Goal: Information Seeking & Learning: Learn about a topic

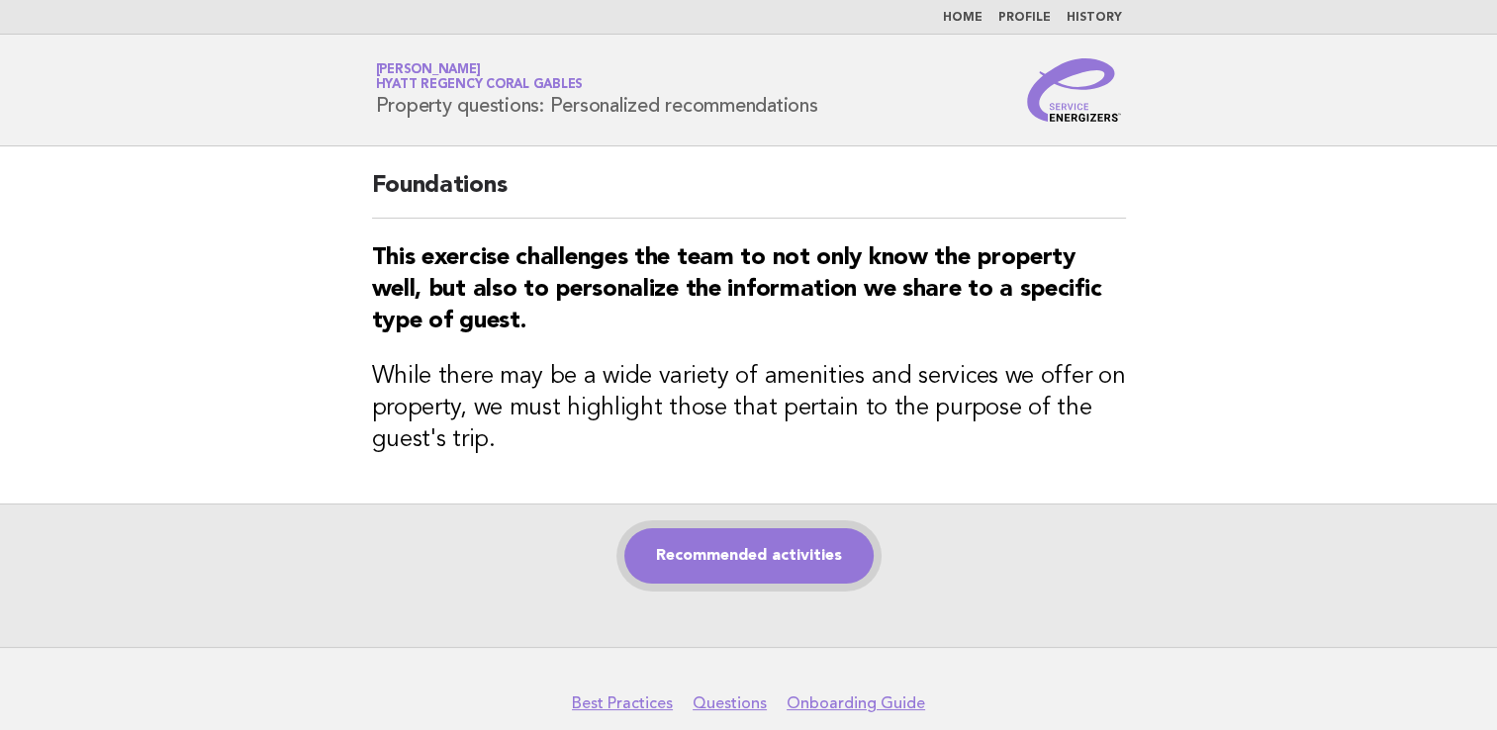
click at [701, 559] on link "Recommended activities" at bounding box center [748, 555] width 249 height 55
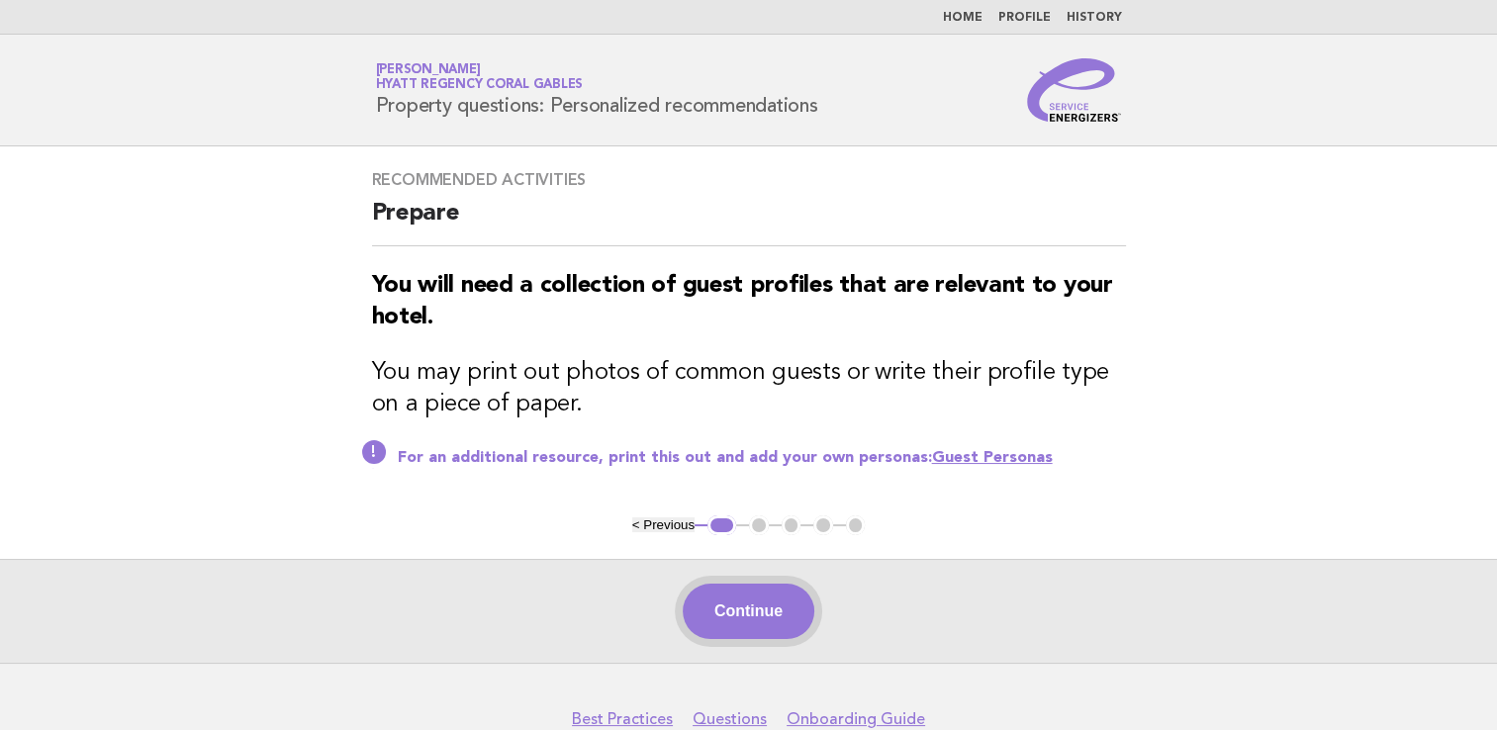
click at [748, 621] on button "Continue" at bounding box center [749, 611] width 132 height 55
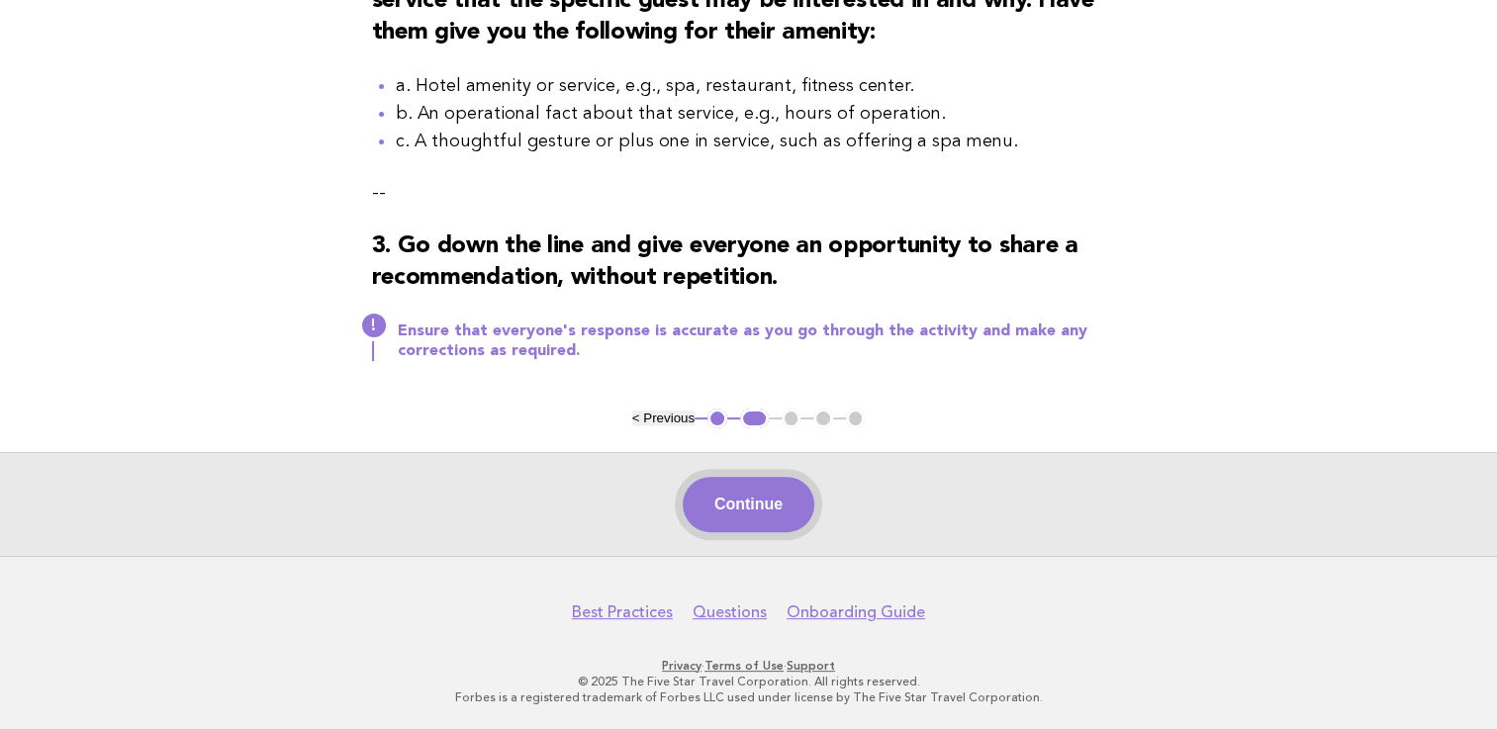
click at [754, 506] on button "Continue" at bounding box center [749, 504] width 132 height 55
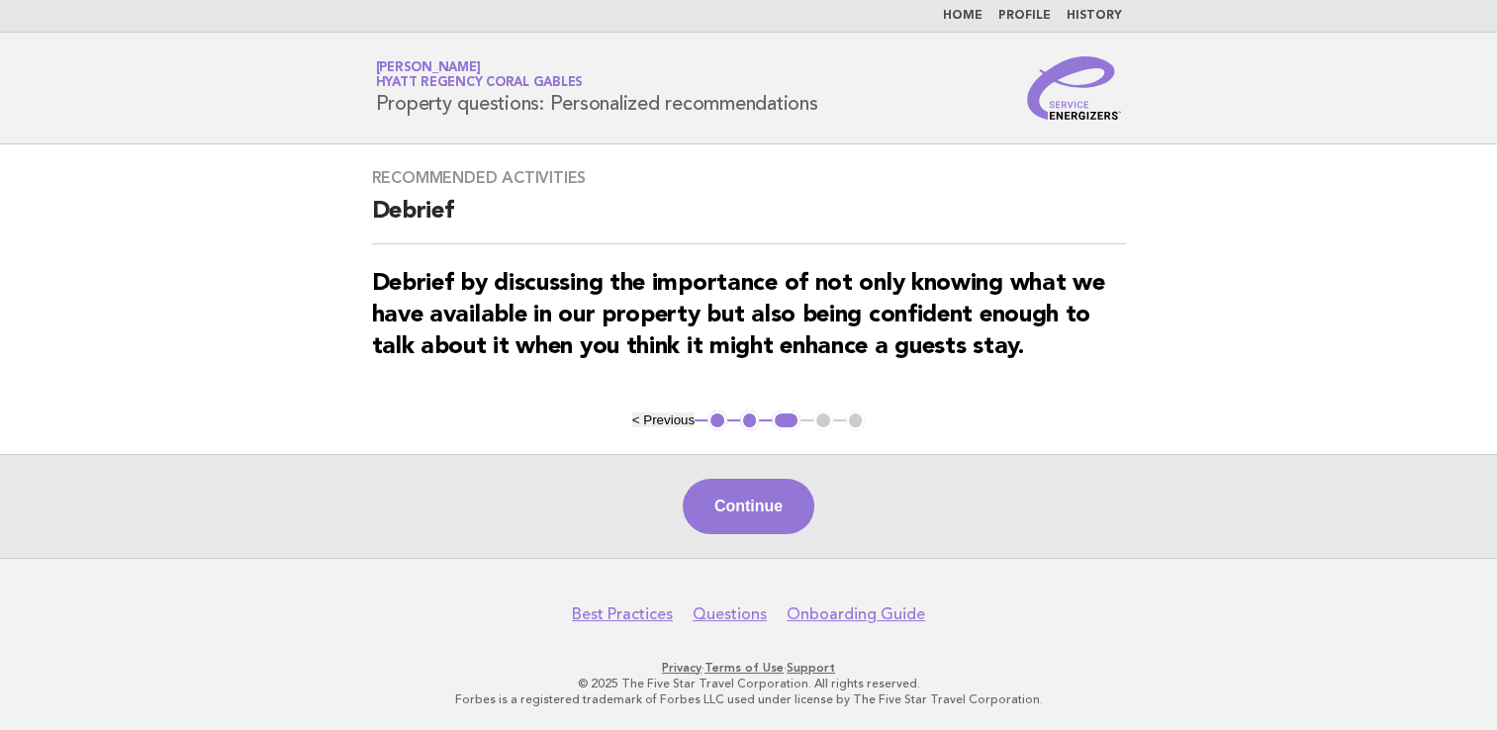
scroll to position [3, 0]
click at [778, 477] on div "Continue" at bounding box center [748, 505] width 1497 height 104
click at [774, 494] on button "Continue" at bounding box center [749, 505] width 132 height 55
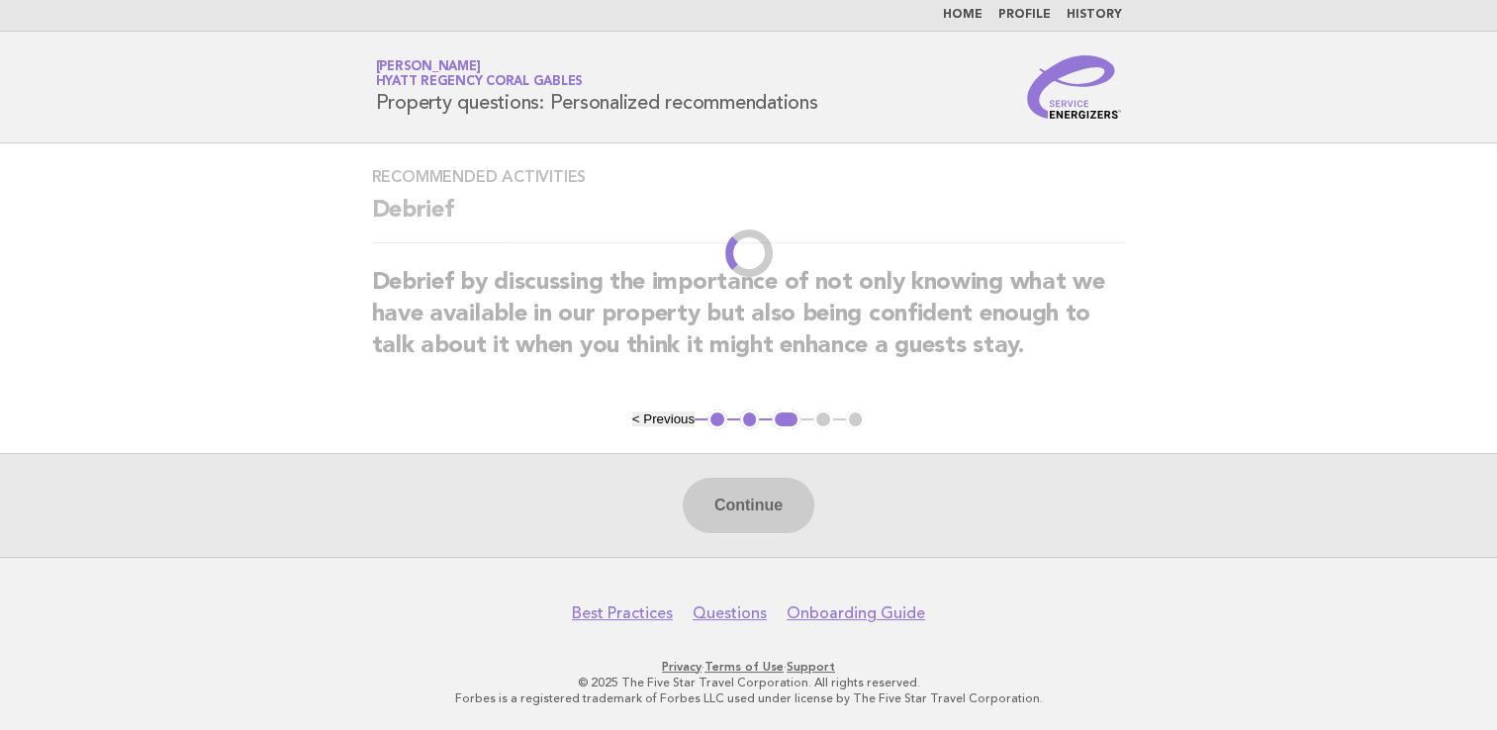
scroll to position [0, 0]
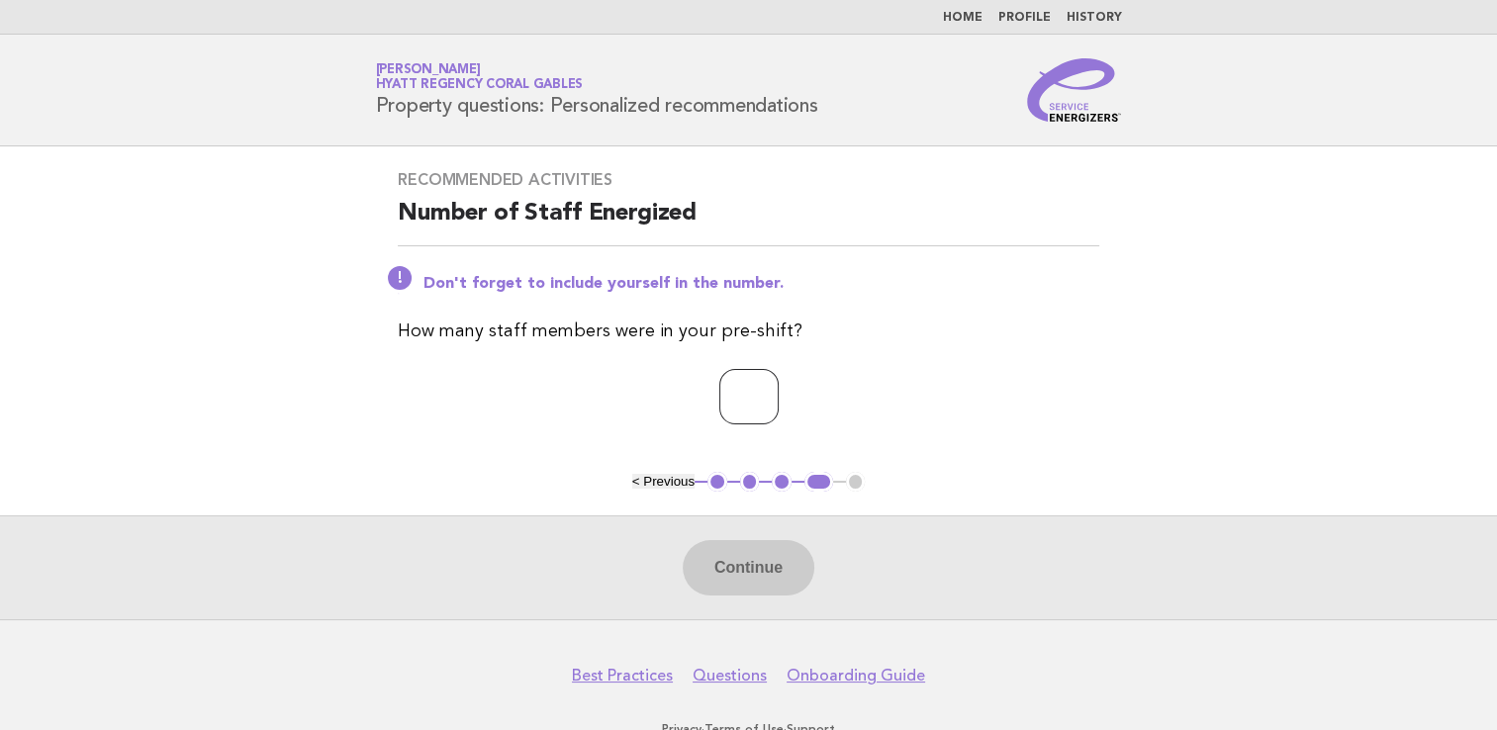
click at [719, 398] on input "number" at bounding box center [748, 396] width 59 height 55
type input "*"
click at [701, 564] on button "Continue" at bounding box center [749, 567] width 132 height 55
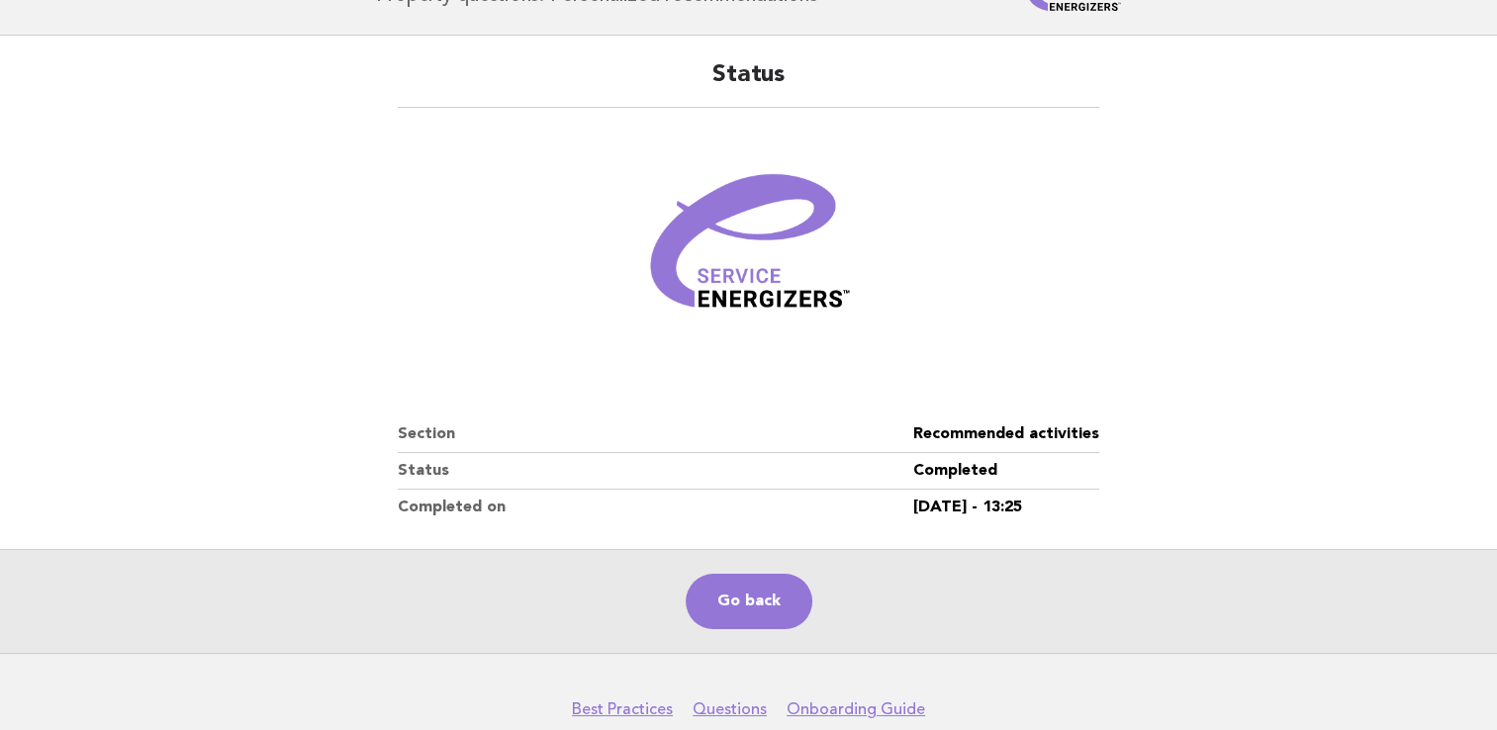
scroll to position [205, 0]
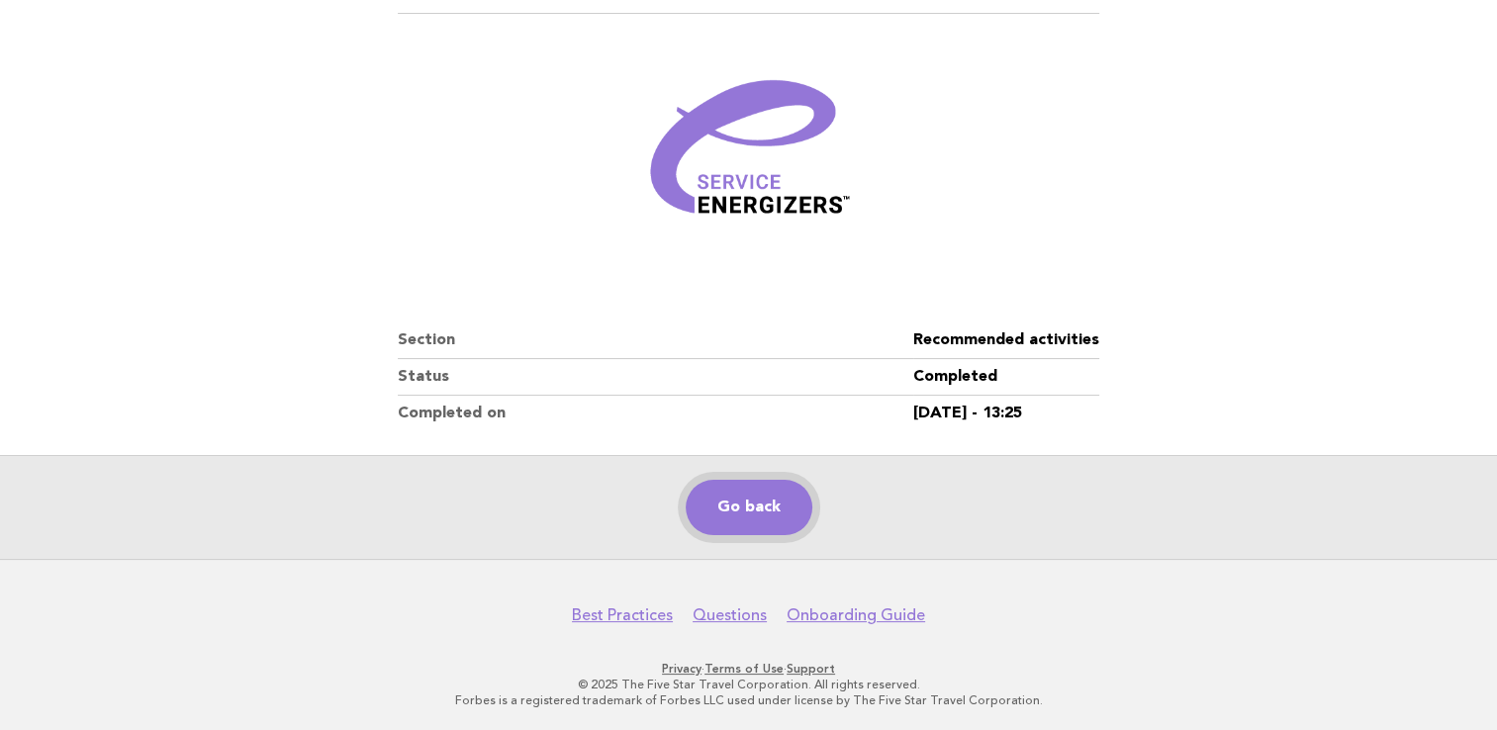
click at [770, 495] on link "Go back" at bounding box center [749, 507] width 127 height 55
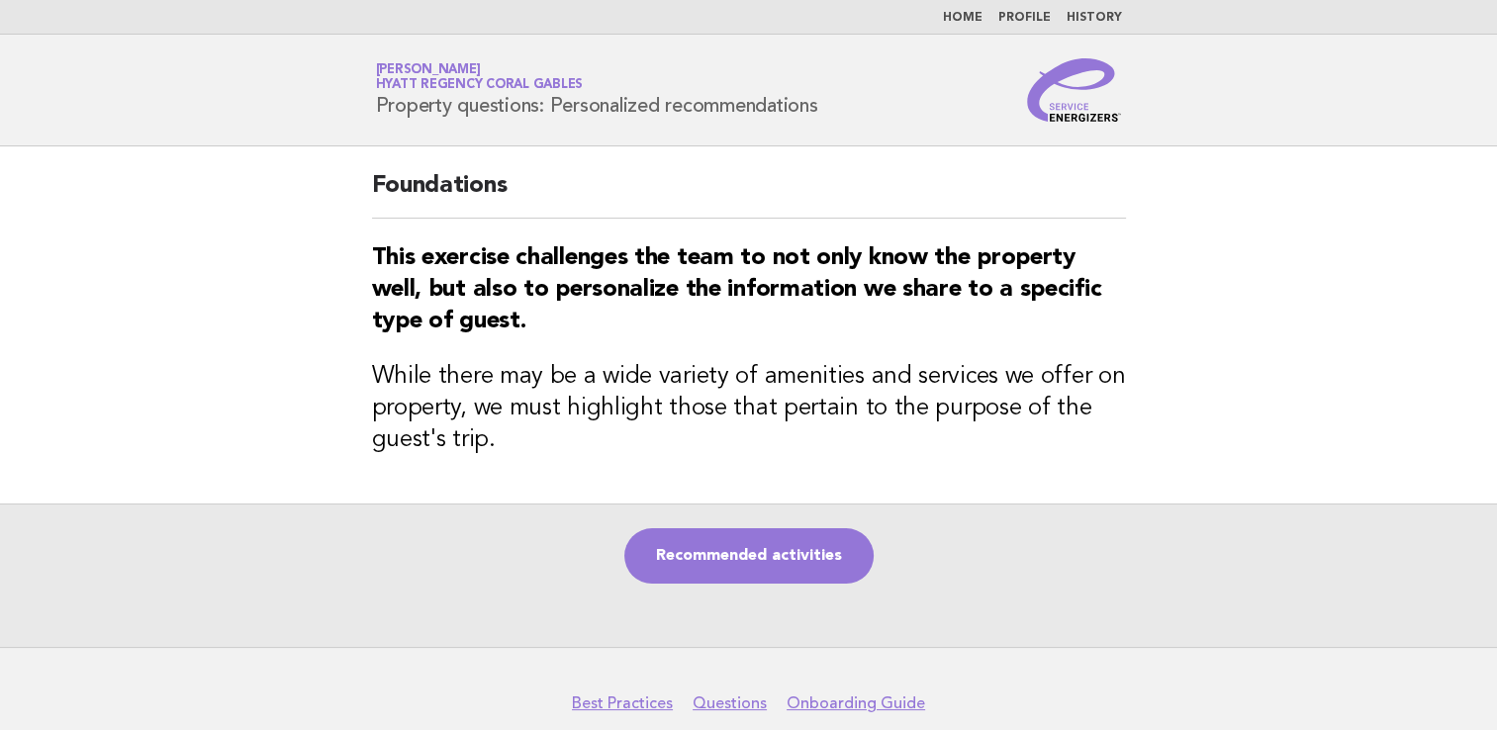
click at [961, 18] on link "Home" at bounding box center [963, 18] width 40 height 12
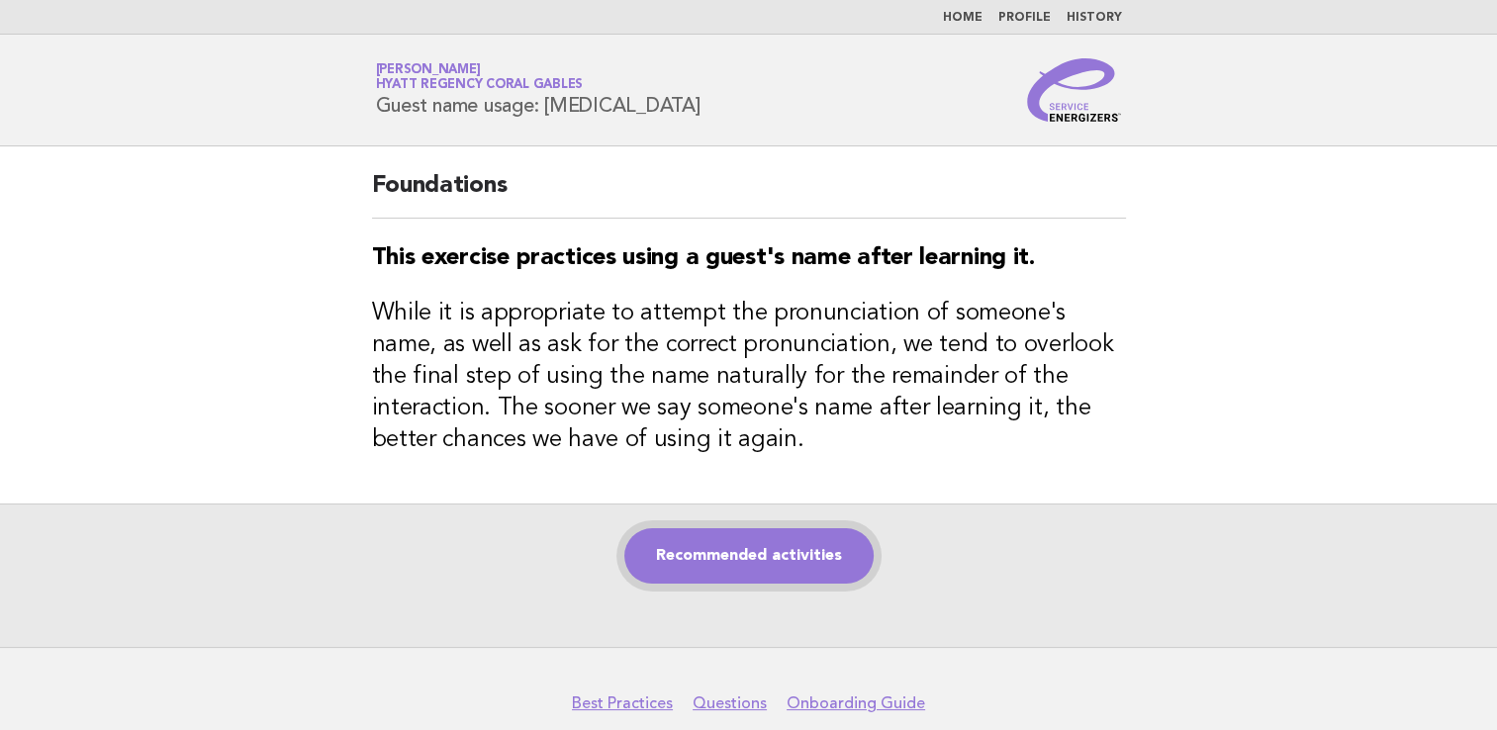
click at [778, 564] on link "Recommended activities" at bounding box center [748, 555] width 249 height 55
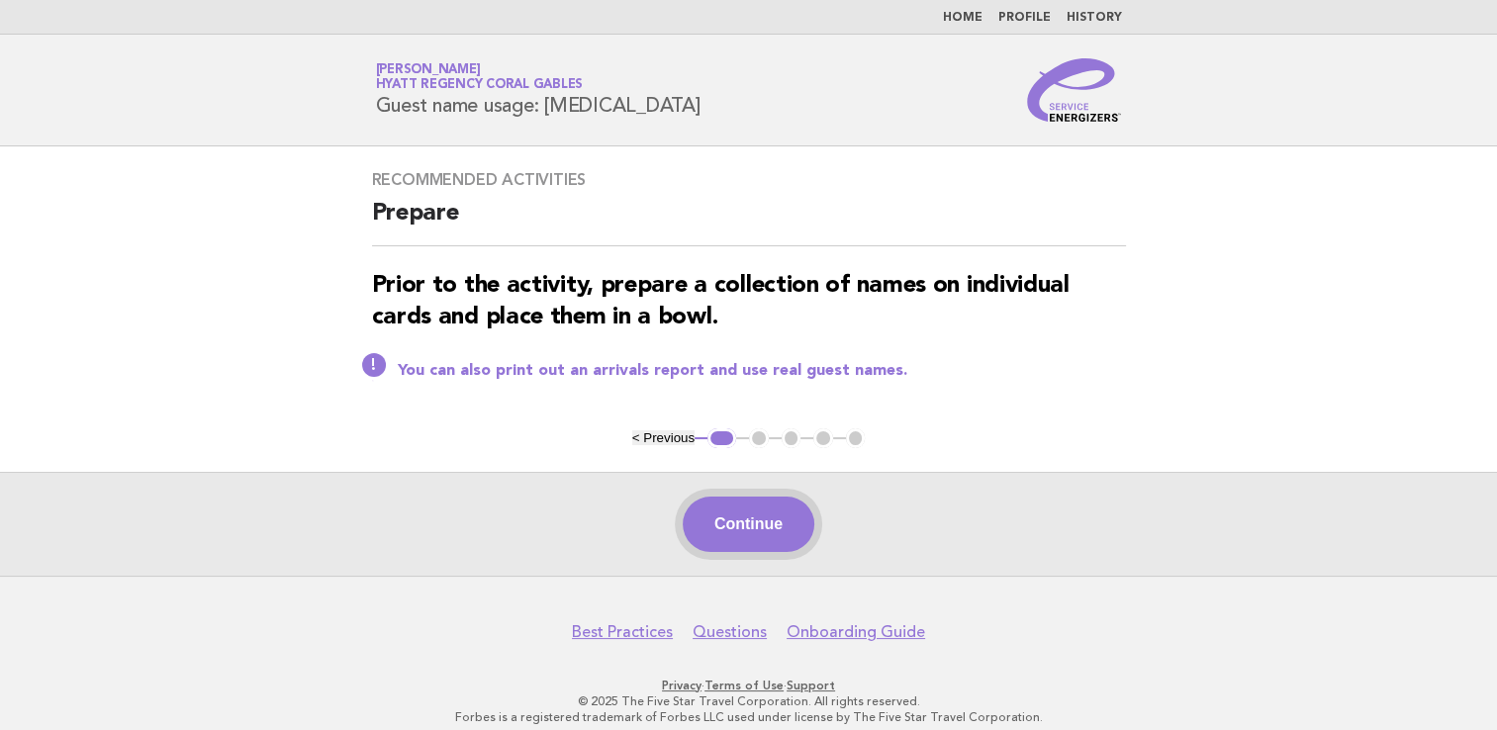
click at [784, 503] on button "Continue" at bounding box center [749, 524] width 132 height 55
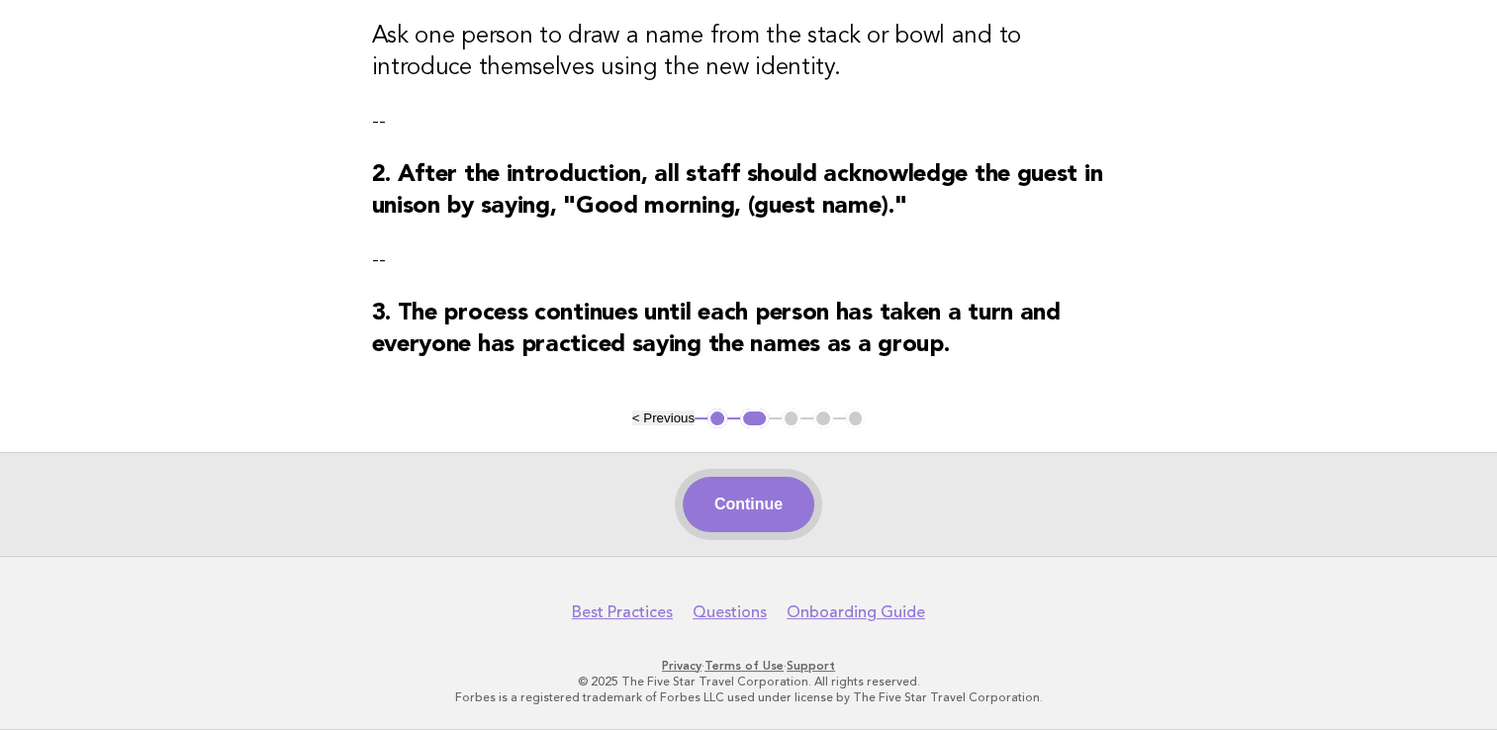
click at [762, 486] on button "Continue" at bounding box center [749, 504] width 132 height 55
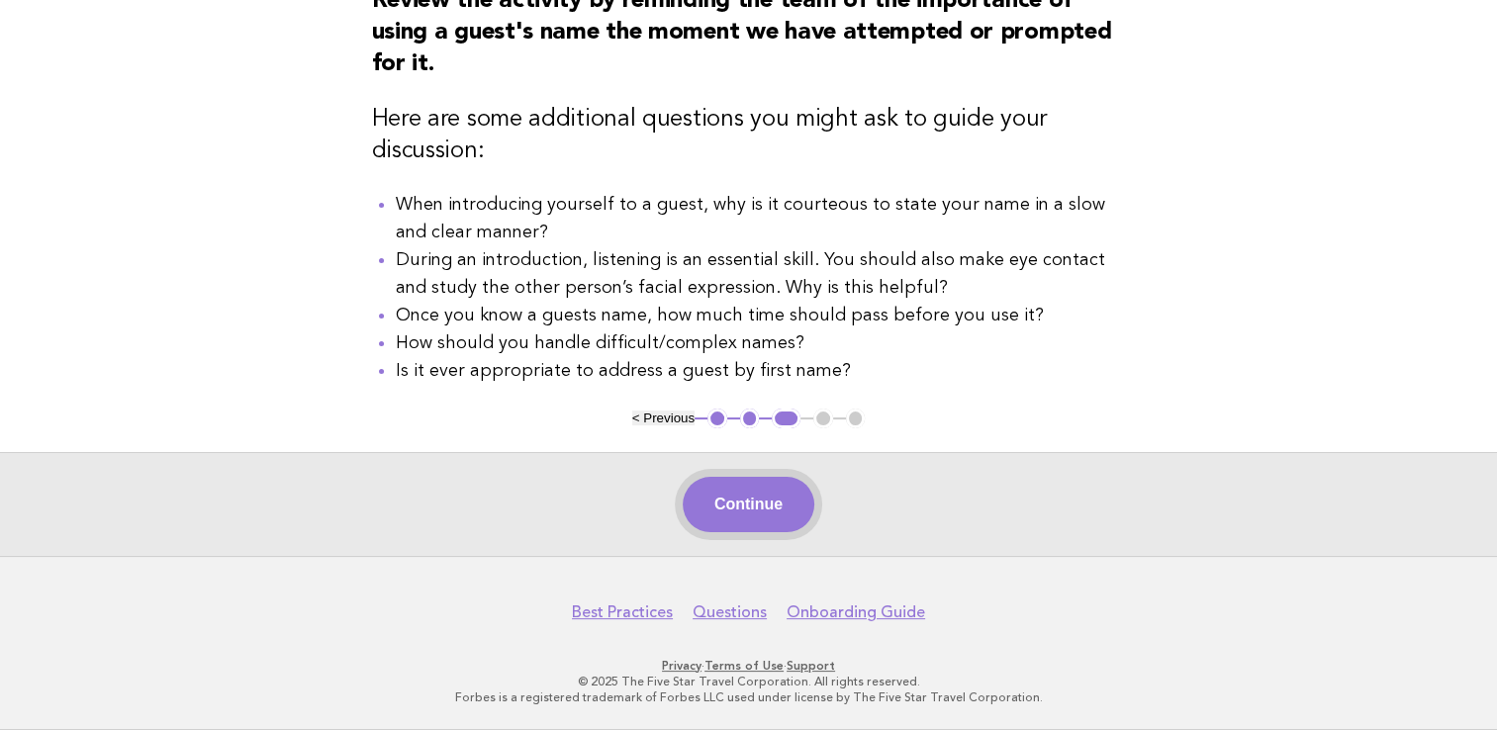
click at [769, 497] on button "Continue" at bounding box center [749, 504] width 132 height 55
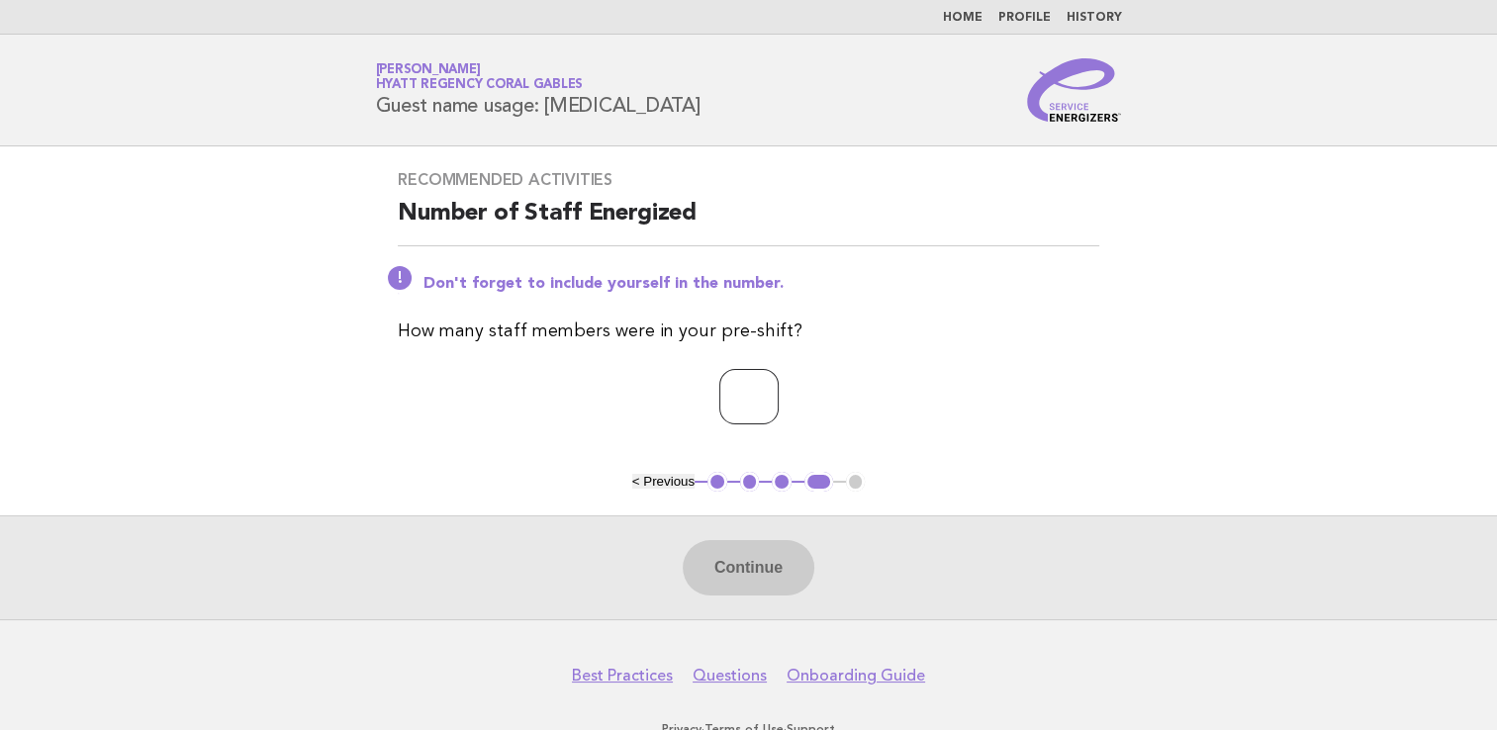
click at [769, 394] on input "number" at bounding box center [748, 396] width 59 height 55
type input "*"
click at [749, 564] on button "Continue" at bounding box center [749, 567] width 132 height 55
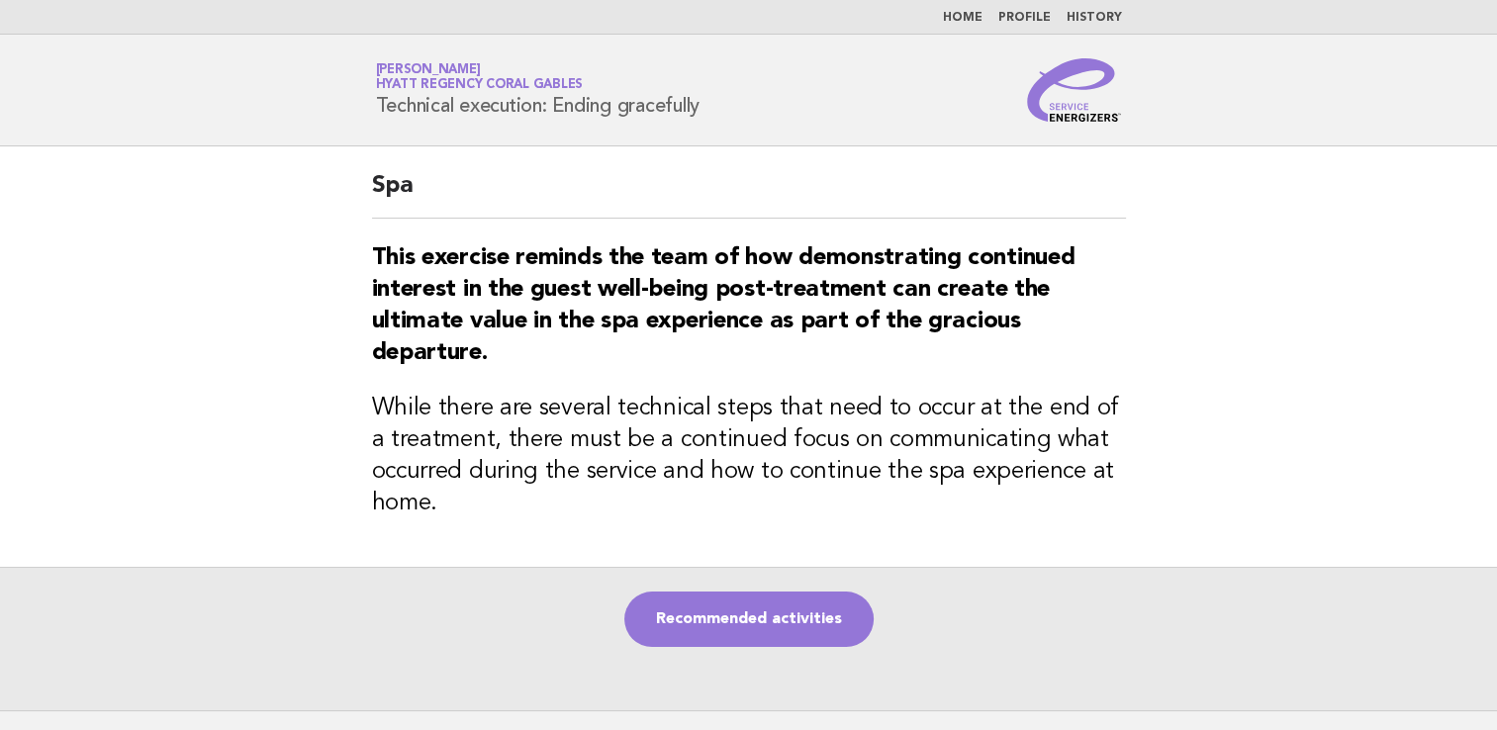
click at [973, 23] on link "Home" at bounding box center [963, 18] width 40 height 12
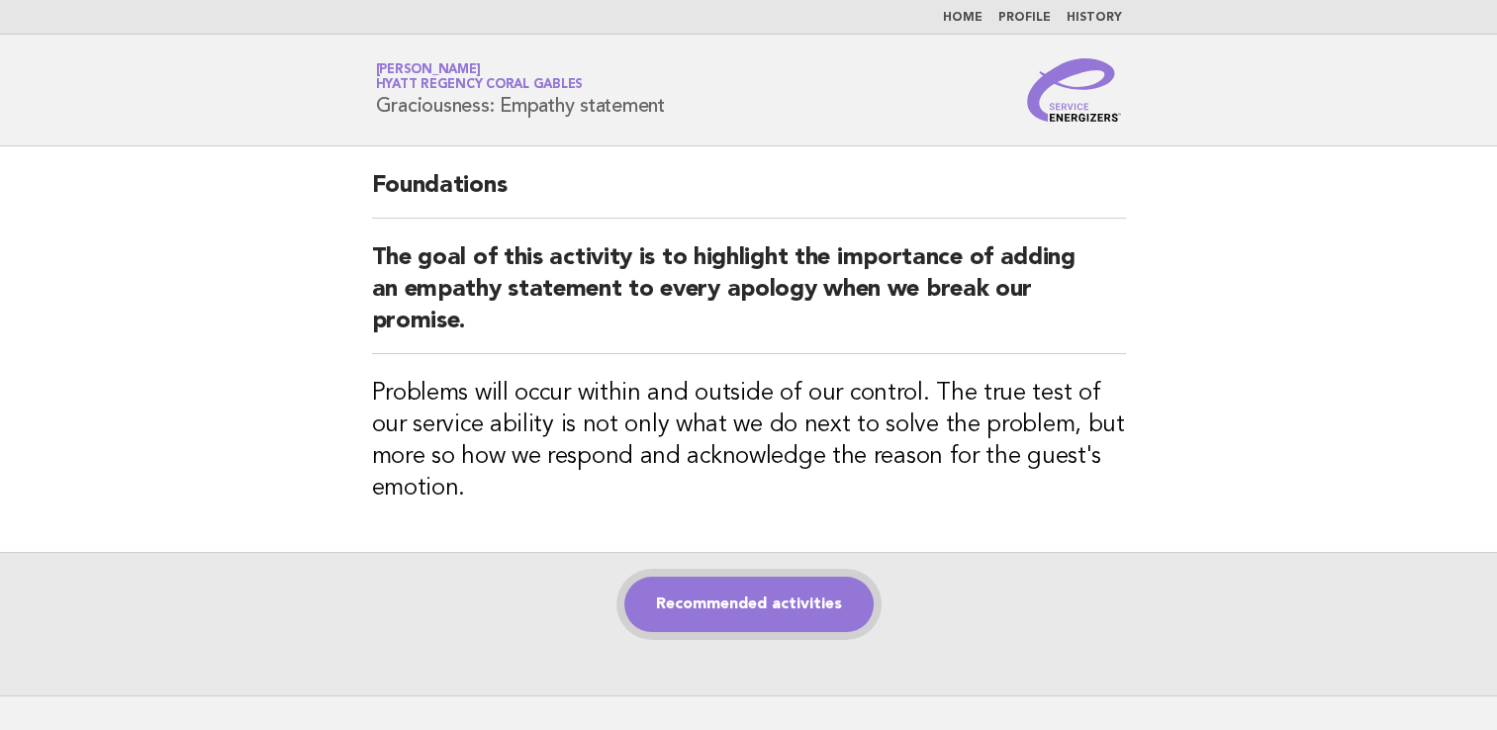
click at [749, 603] on link "Recommended activities" at bounding box center [748, 604] width 249 height 55
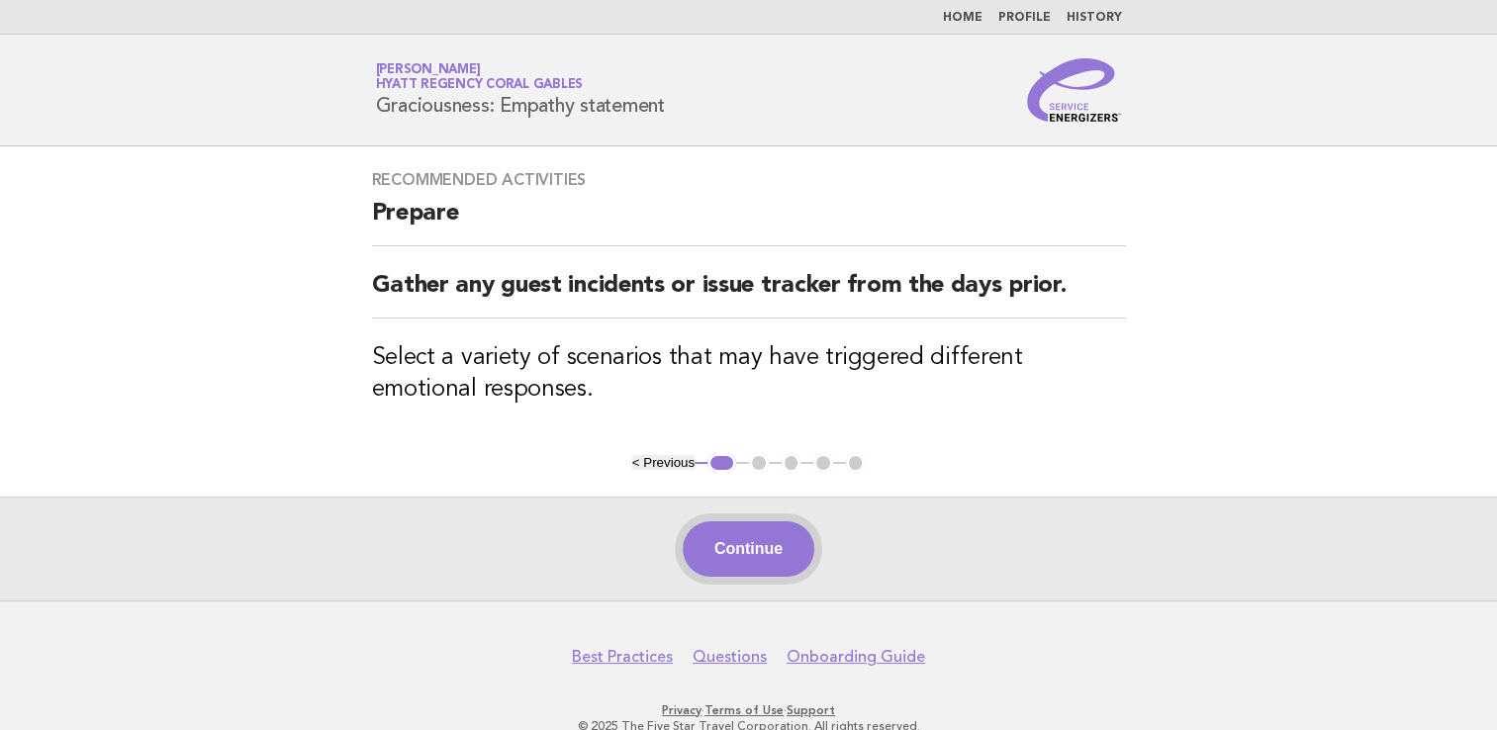
click at [756, 537] on button "Continue" at bounding box center [749, 548] width 132 height 55
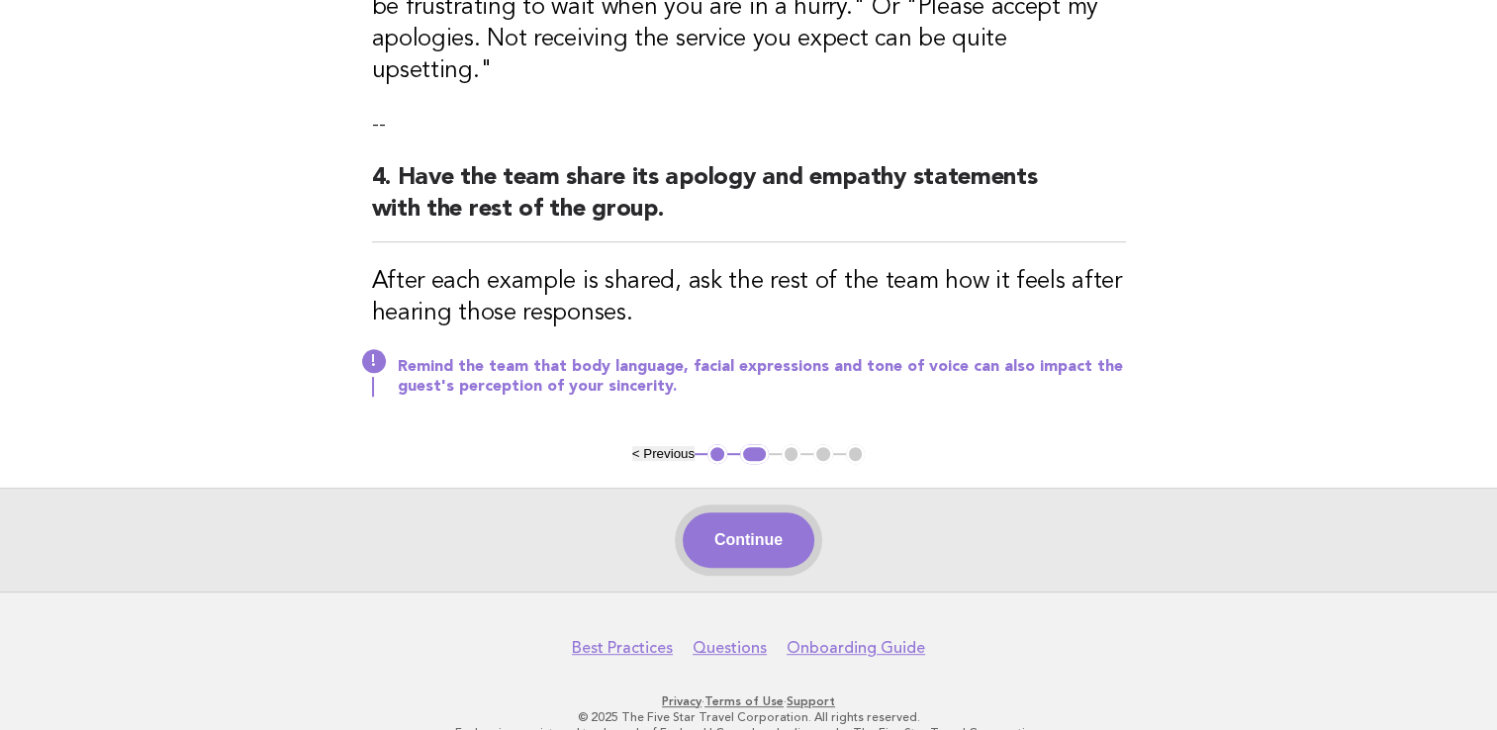
click at [773, 512] on button "Continue" at bounding box center [749, 539] width 132 height 55
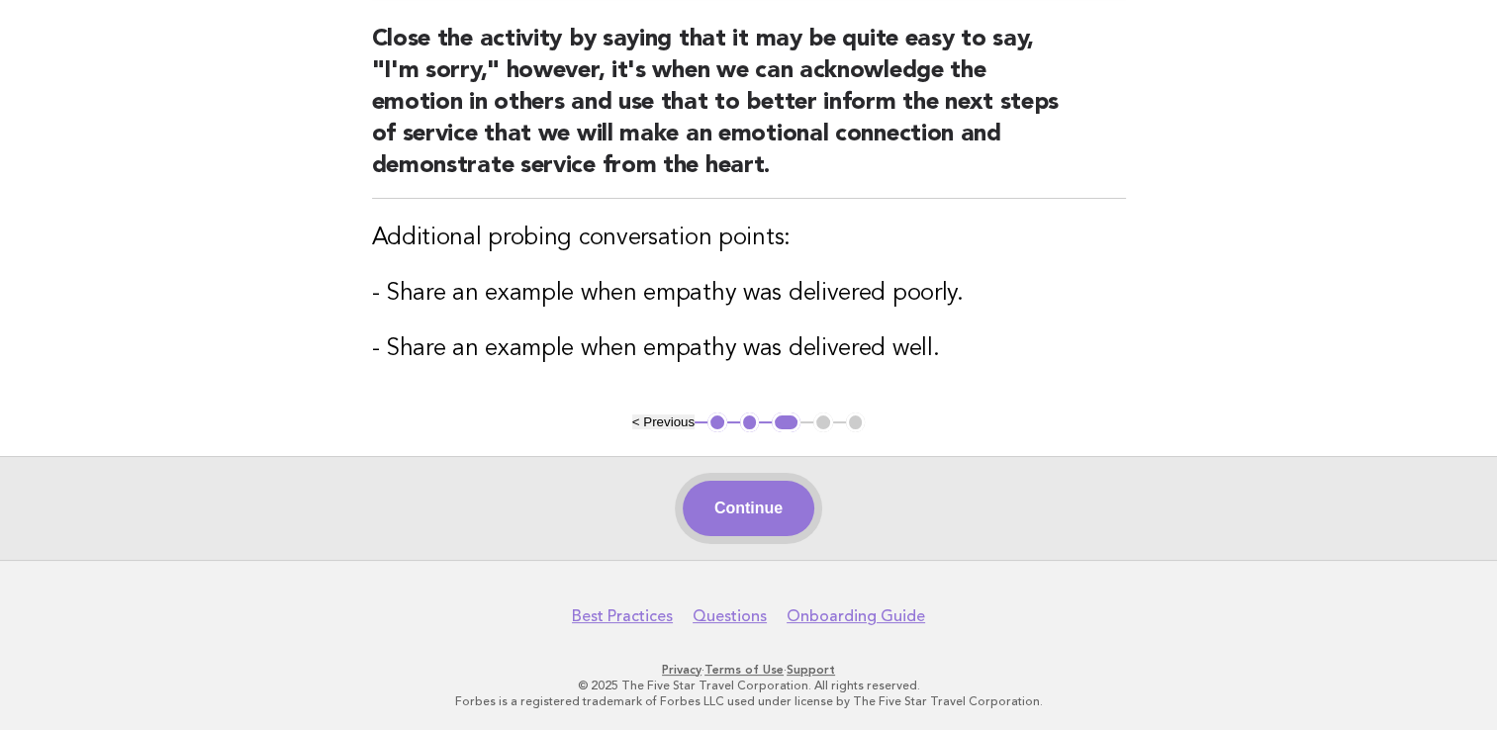
click at [766, 513] on button "Continue" at bounding box center [749, 508] width 132 height 55
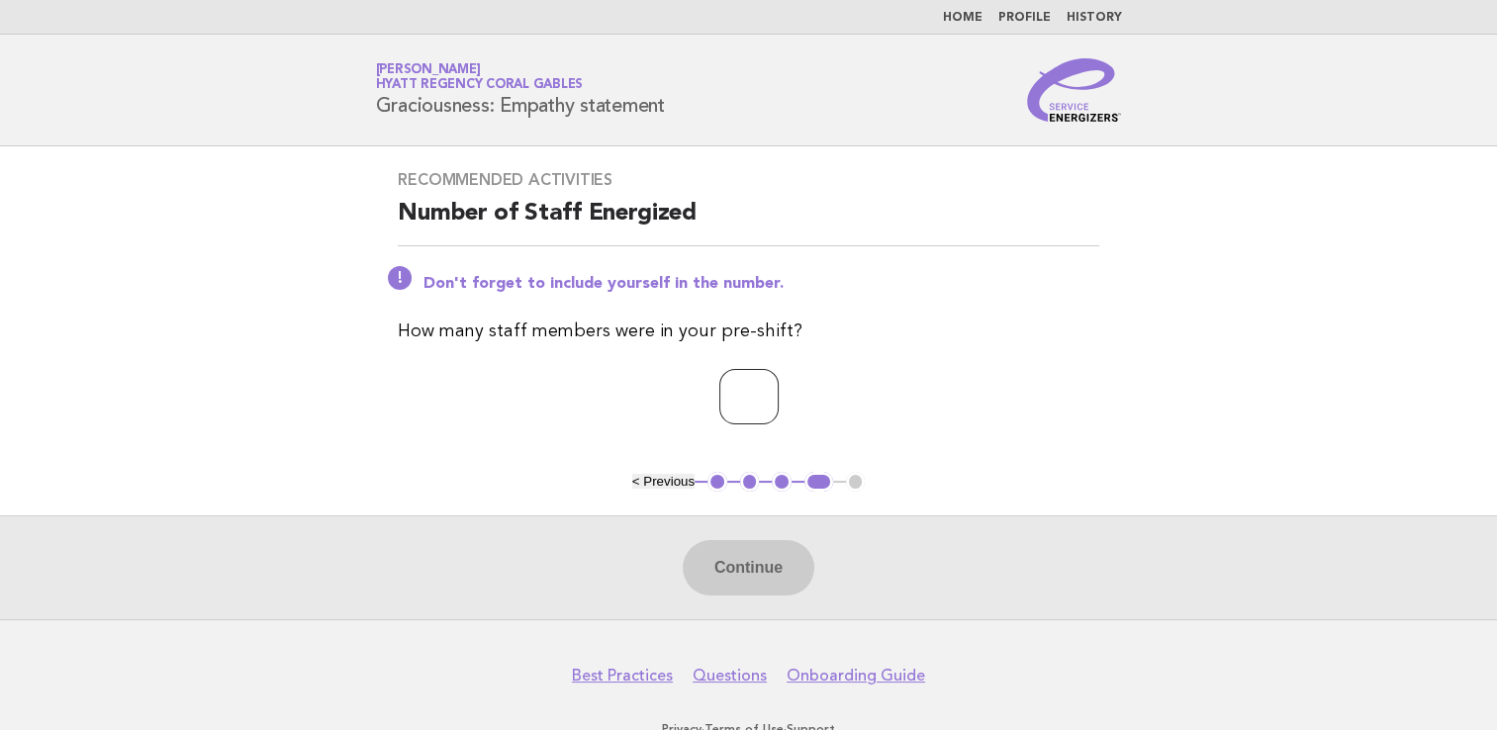
click at [735, 395] on input "number" at bounding box center [748, 396] width 59 height 55
type input "*"
click at [743, 543] on button "Continue" at bounding box center [749, 567] width 132 height 55
